Goal: Information Seeking & Learning: Learn about a topic

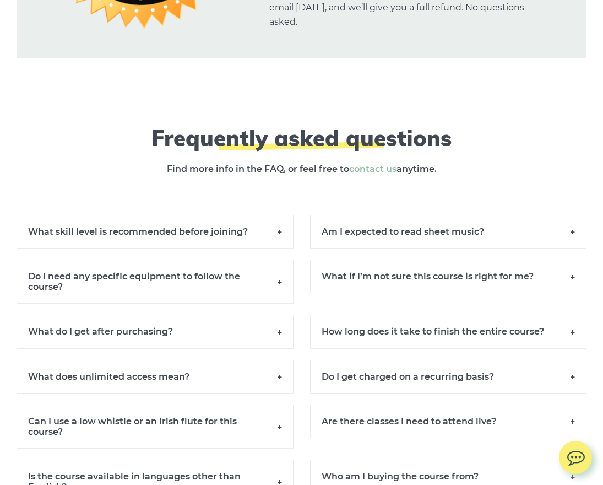
scroll to position [7353, 0]
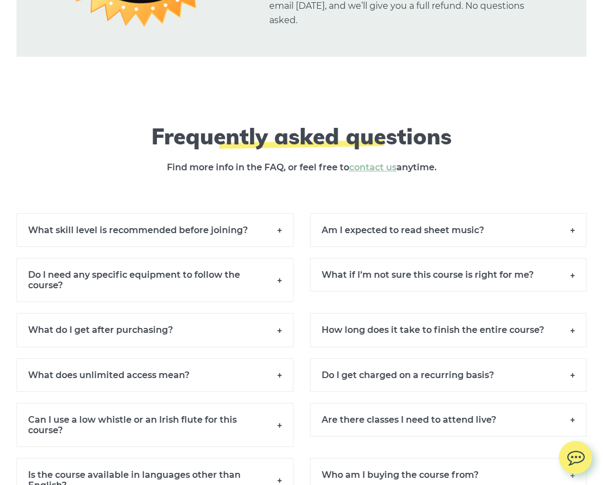
click at [571, 386] on h6 "Do I get charged on a recurring basis?" at bounding box center [448, 375] width 277 height 34
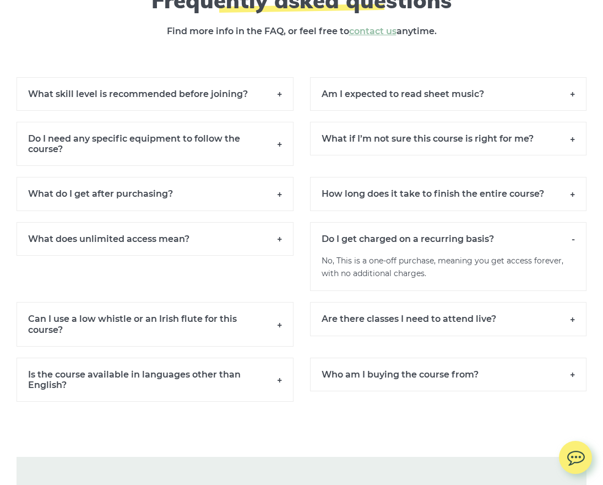
scroll to position [7489, 0]
click at [572, 331] on h6 "Are there classes I need to attend live?" at bounding box center [448, 318] width 277 height 34
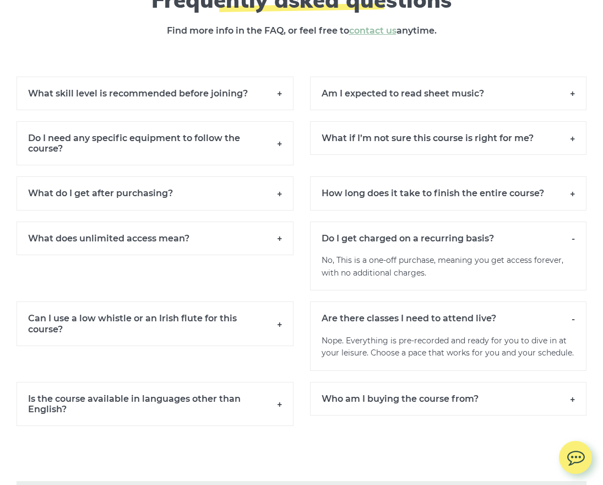
click at [572, 408] on h6 "Who am I buying the course from?" at bounding box center [448, 399] width 277 height 34
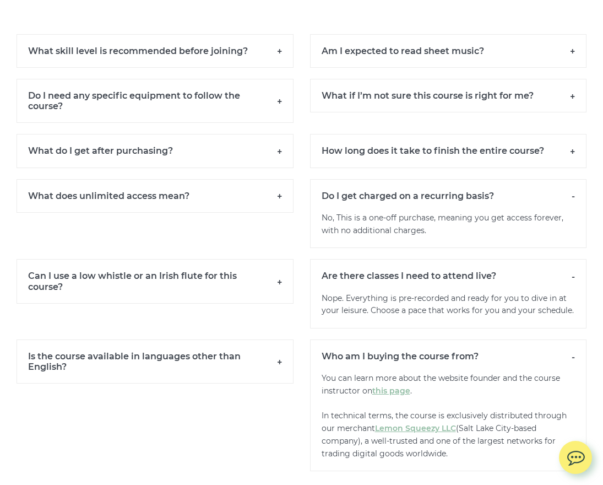
scroll to position [7543, 0]
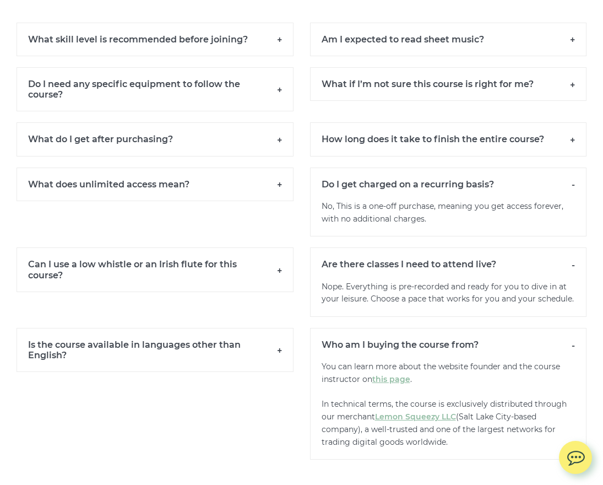
click at [280, 280] on h6 "Can I use a low whistle or an Irish flute for this course?" at bounding box center [155, 269] width 277 height 44
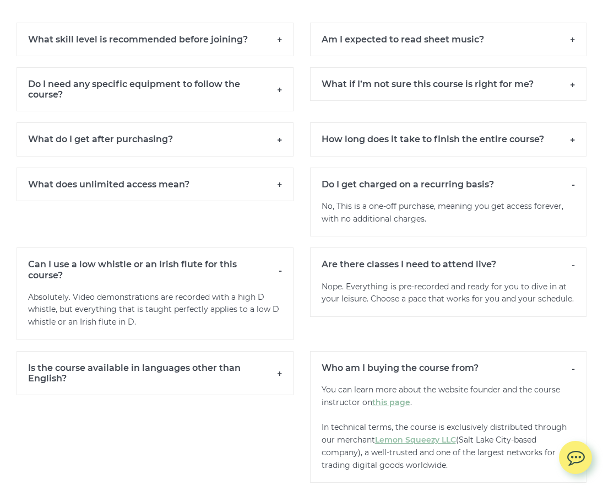
click at [277, 193] on h6 "What does unlimited access mean?" at bounding box center [155, 184] width 277 height 34
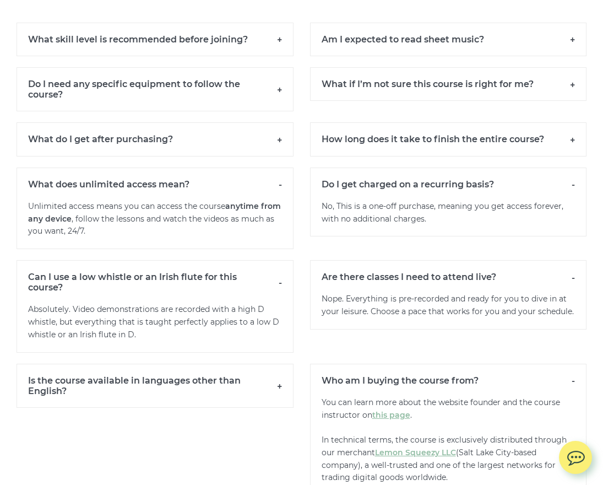
click at [280, 150] on h6 "What do I get after purchasing?" at bounding box center [155, 139] width 277 height 34
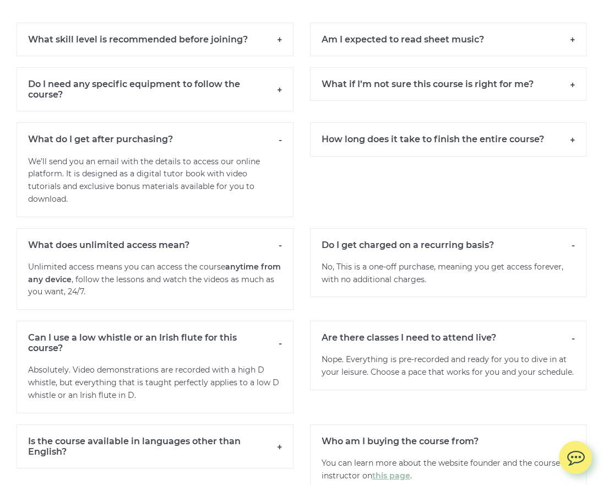
click at [278, 100] on h6 "Do I need any specific equipment to follow the course?" at bounding box center [155, 89] width 277 height 44
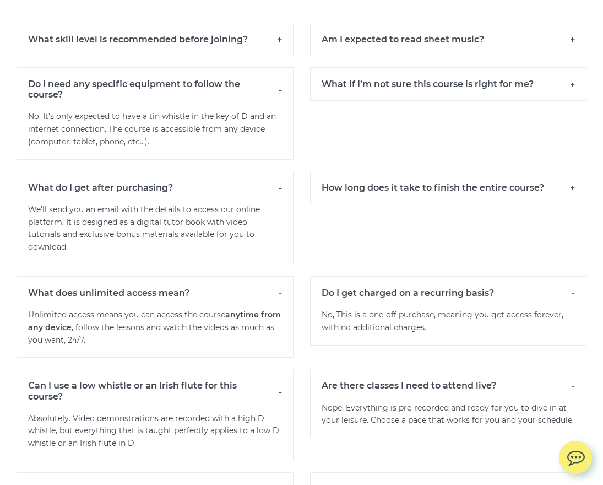
click at [280, 47] on h6 "What skill level is recommended before joining?" at bounding box center [155, 40] width 277 height 34
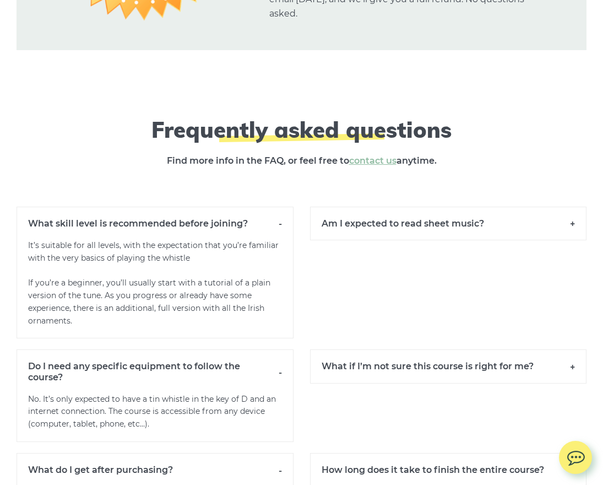
scroll to position [7355, 0]
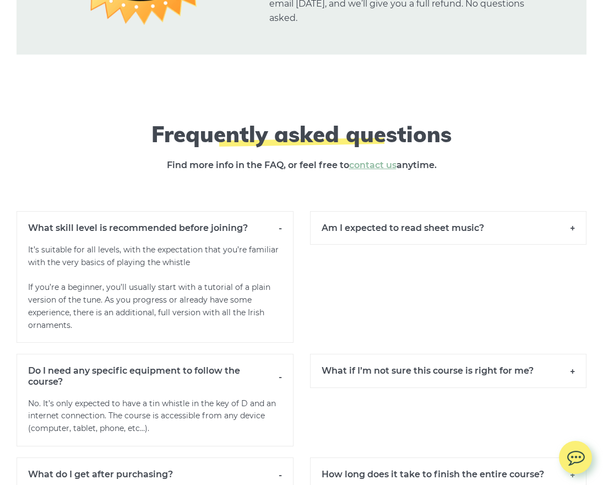
click at [573, 235] on h6 "Am I expected to read sheet music?" at bounding box center [448, 228] width 277 height 34
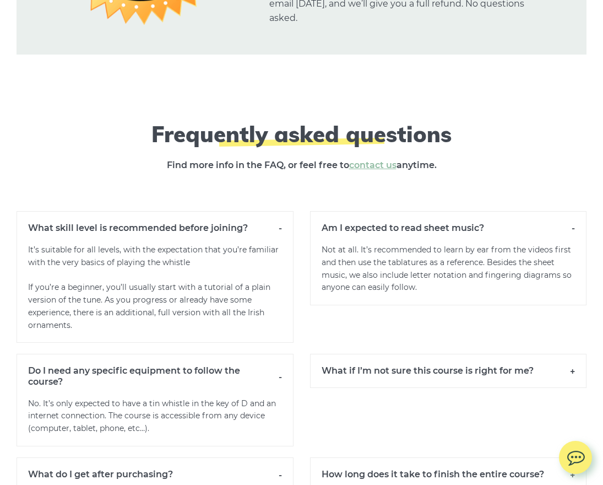
click at [575, 378] on h6 "What if I’m not sure this course is right for me?" at bounding box center [448, 371] width 277 height 34
